Goal: Navigation & Orientation: Find specific page/section

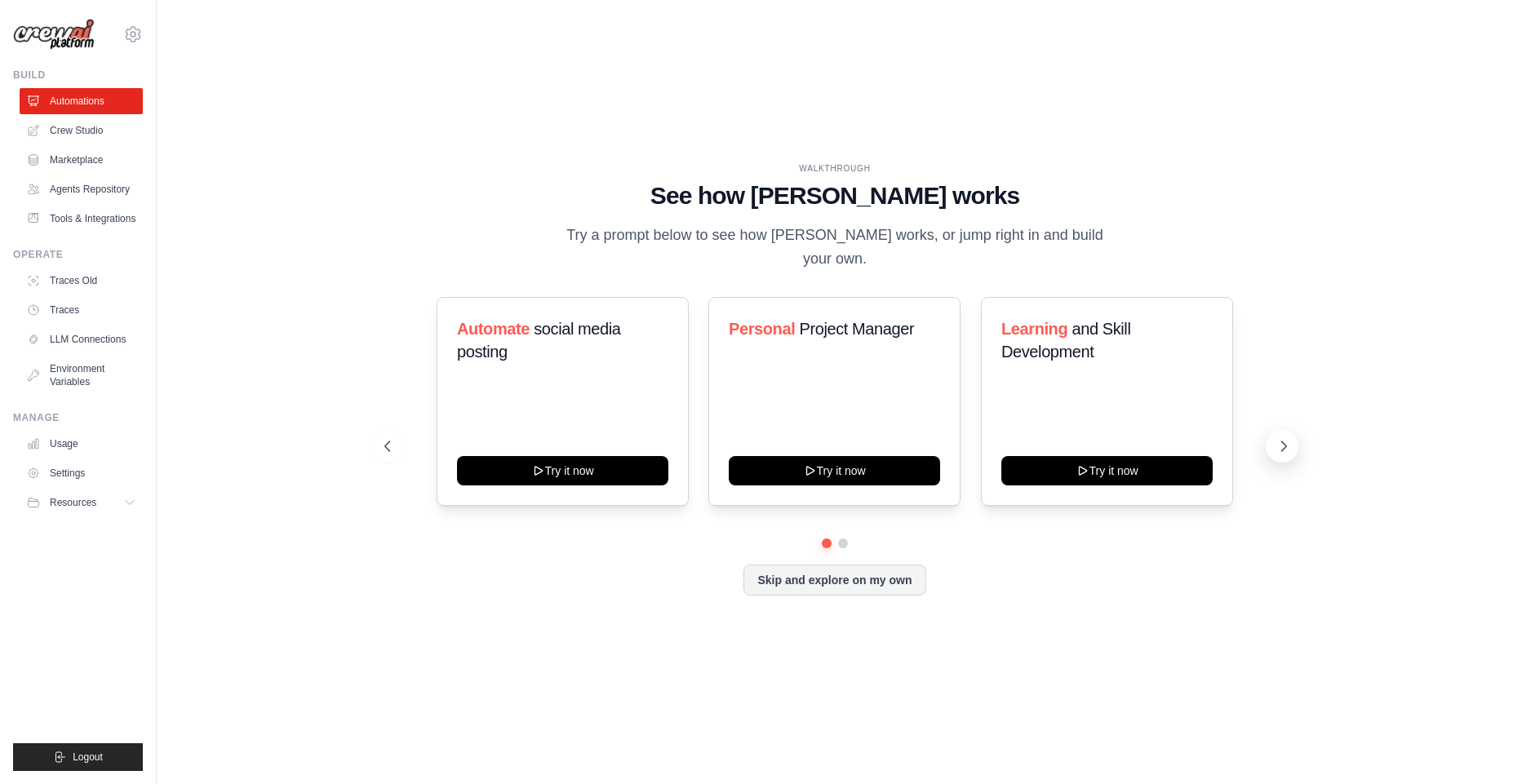
click at [1286, 438] on icon at bounding box center [1283, 446] width 16 height 16
click at [87, 296] on ul "Traces Old Traces LLM Connections Environment Variables" at bounding box center [81, 331] width 123 height 127
click at [84, 306] on link "Traces" at bounding box center [83, 310] width 123 height 26
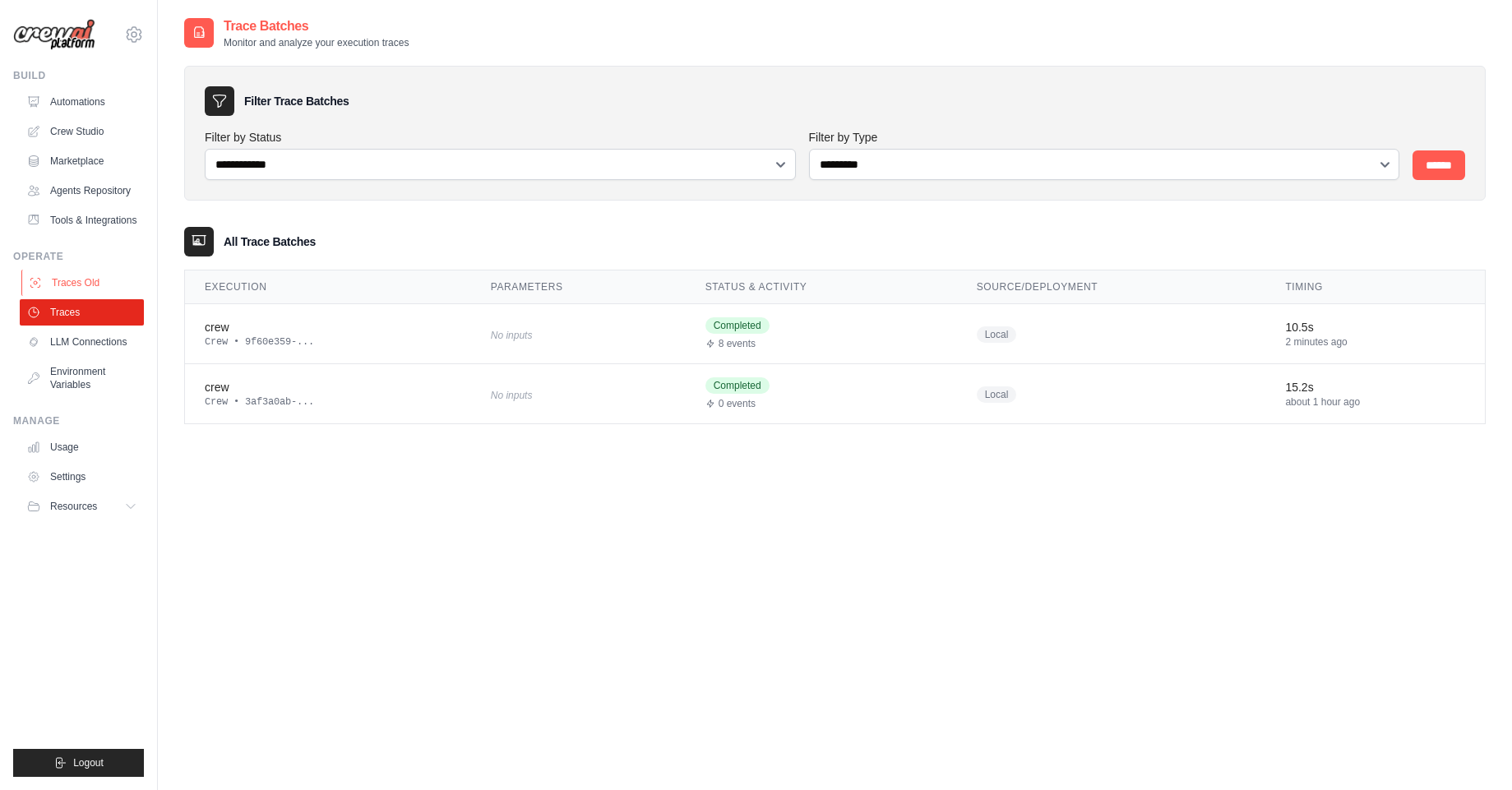
click at [81, 281] on link "Traces Old" at bounding box center [83, 283] width 124 height 26
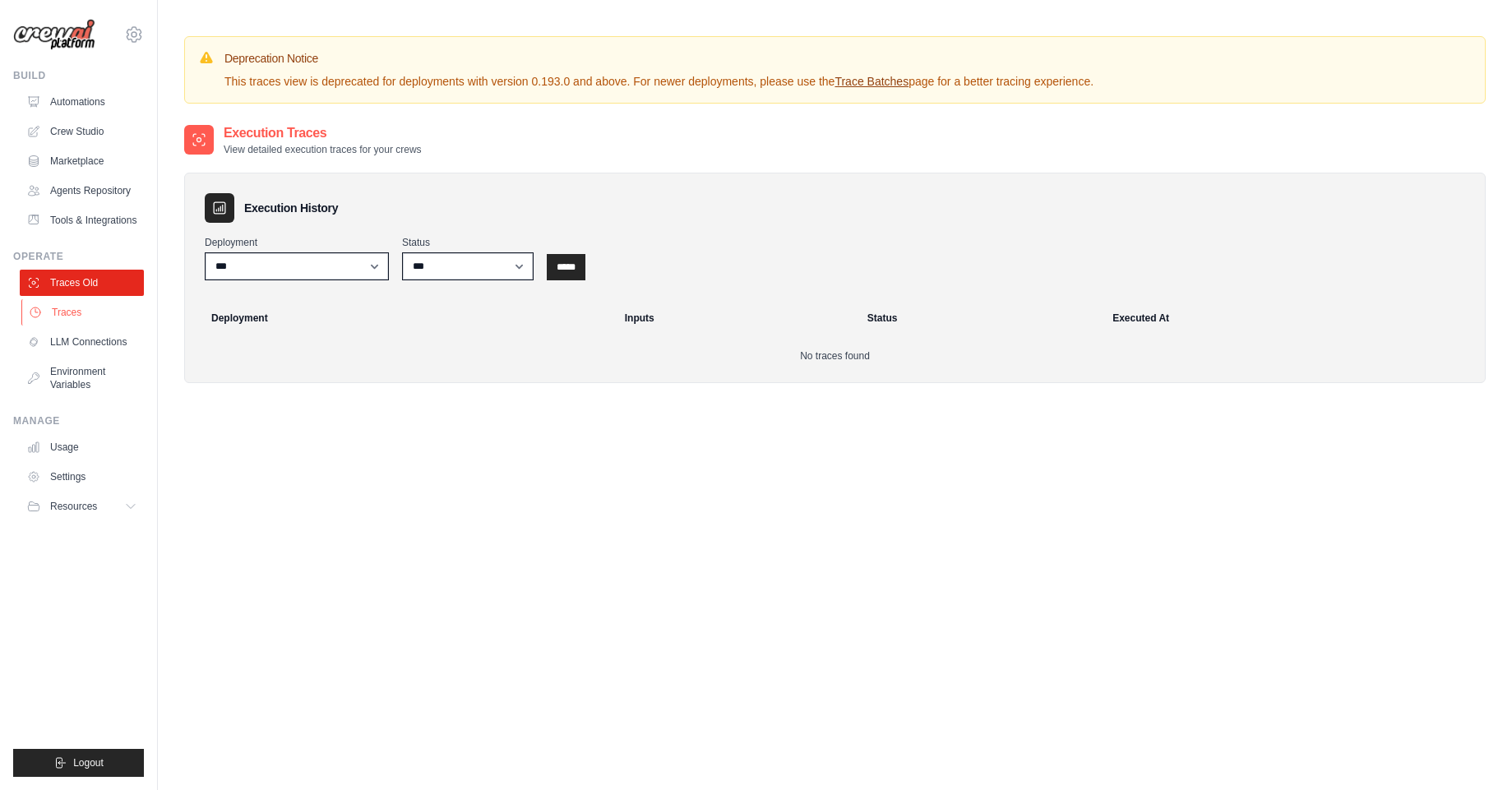
click at [121, 318] on link "Traces" at bounding box center [83, 312] width 124 height 26
